Goal: Answer question/provide support

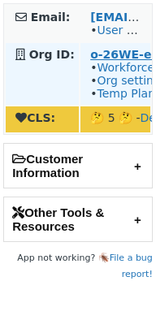
click at [114, 56] on strong "o-26WE-eu1" at bounding box center [128, 54] width 77 height 13
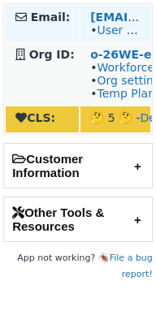
click at [111, 38] on td "radoslava.koleva@dazn.com • User on Staging" at bounding box center [115, 24] width 70 height 36
click at [112, 36] on link "User on Staging" at bounding box center [142, 30] width 91 height 13
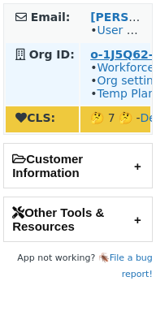
click at [111, 57] on strong "o-1J5Q62-na1" at bounding box center [133, 54] width 86 height 13
click at [115, 50] on strong "o-23EDZV-na1" at bounding box center [135, 54] width 90 height 13
click at [141, 56] on strong "o-22W35F-na1" at bounding box center [136, 54] width 93 height 13
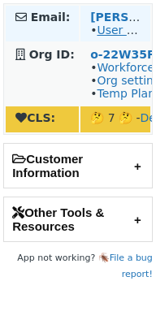
click at [123, 28] on link "User on Staging" at bounding box center [142, 30] width 91 height 13
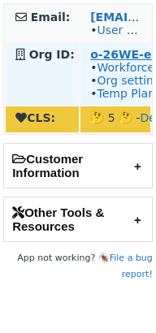
click at [125, 50] on strong "o-26WE-eu1" at bounding box center [128, 54] width 77 height 13
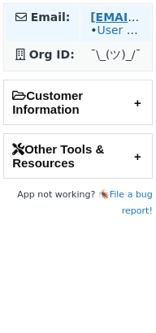
click at [124, 31] on link "User on Staging" at bounding box center [142, 30] width 91 height 13
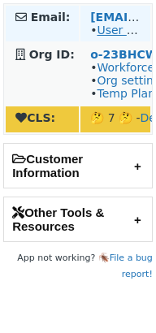
click at [114, 29] on link "User on Staging" at bounding box center [142, 30] width 91 height 13
click at [102, 30] on link "User on Staging" at bounding box center [142, 30] width 91 height 13
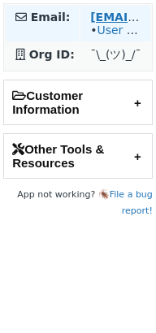
click at [119, 33] on link "User on Staging" at bounding box center [142, 30] width 91 height 13
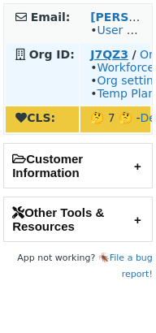
click at [107, 59] on strong "J7QZ3" at bounding box center [109, 54] width 38 height 13
